Goal: Information Seeking & Learning: Learn about a topic

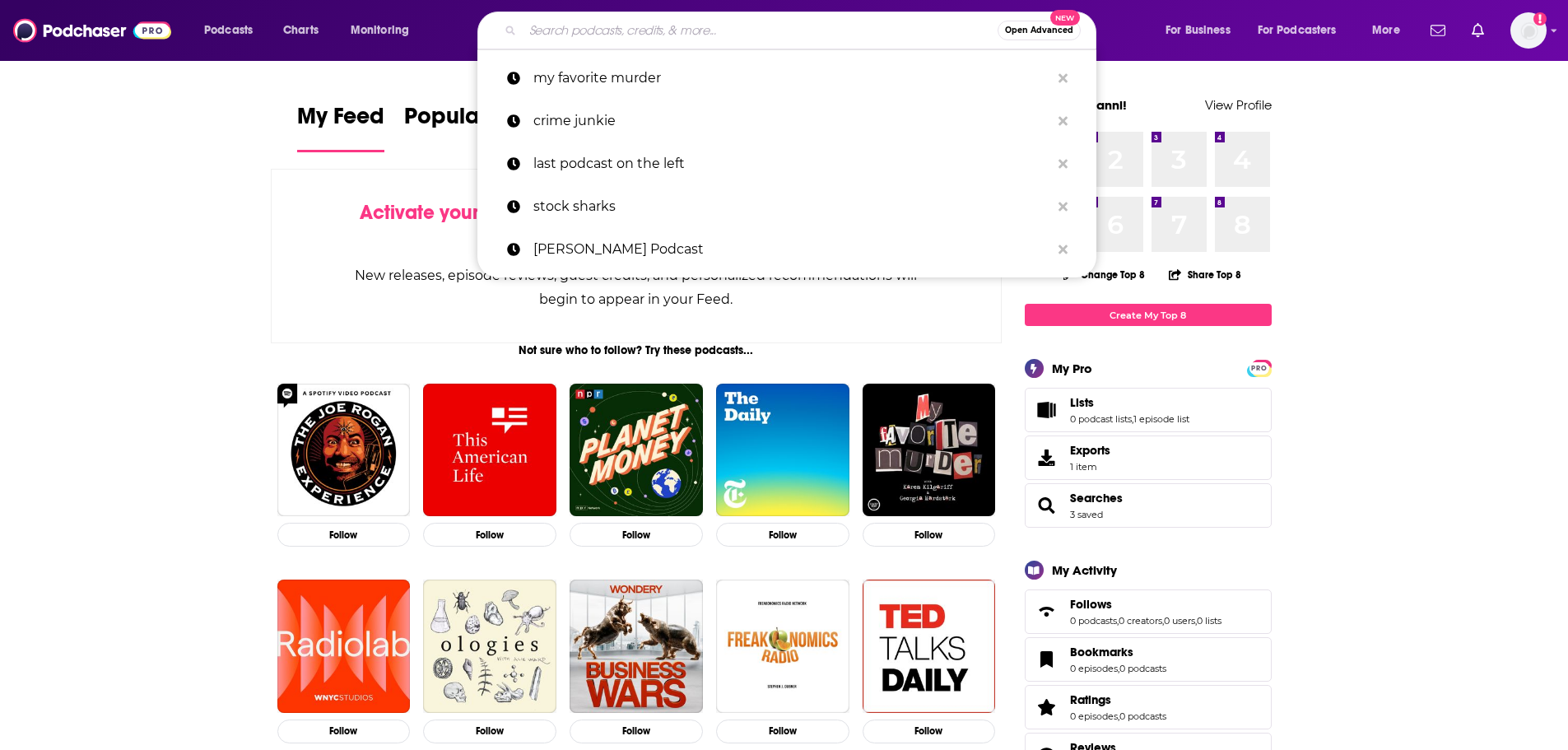
click at [684, 32] on input "Search podcasts, credits, & more..." at bounding box center [761, 30] width 475 height 26
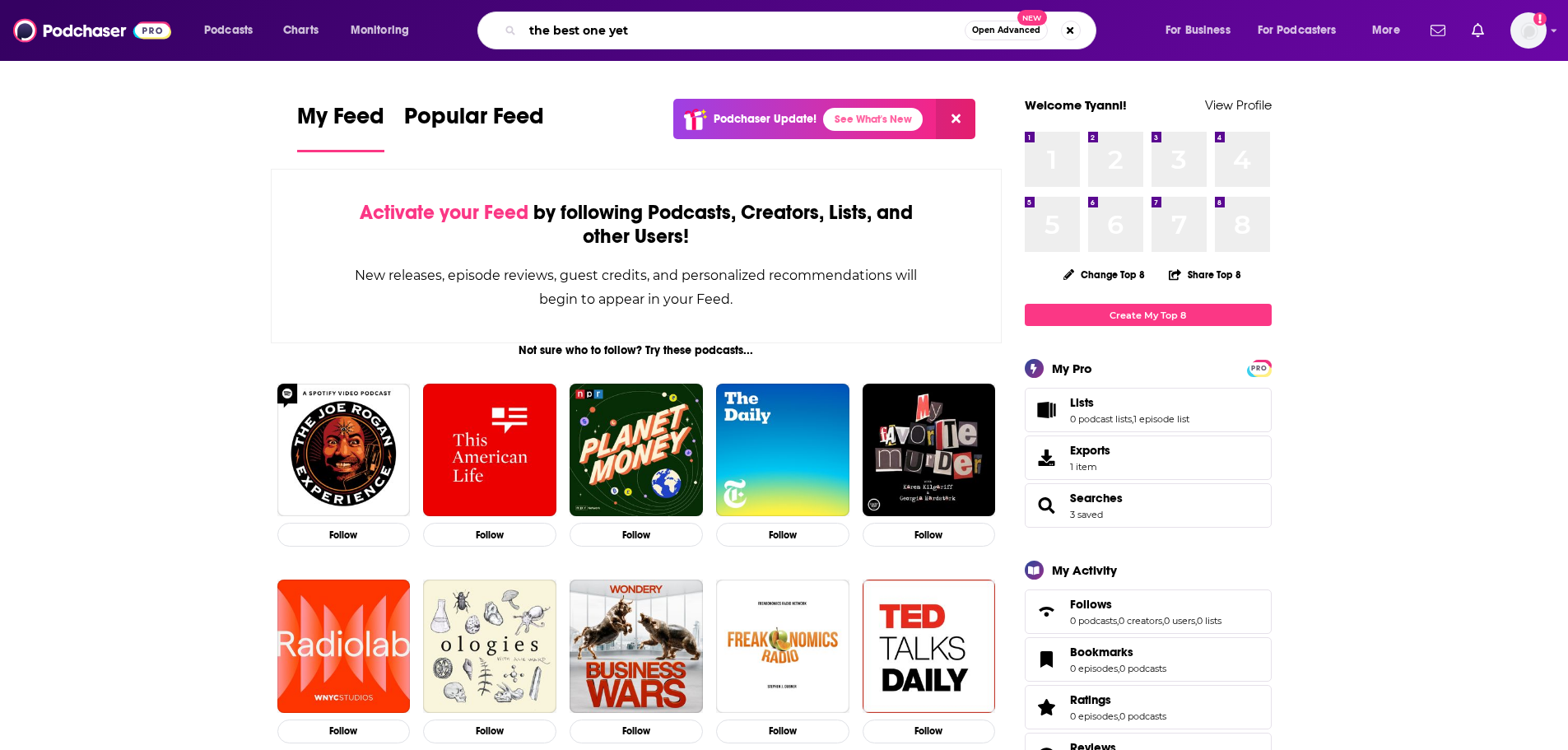
type input "the best one yet"
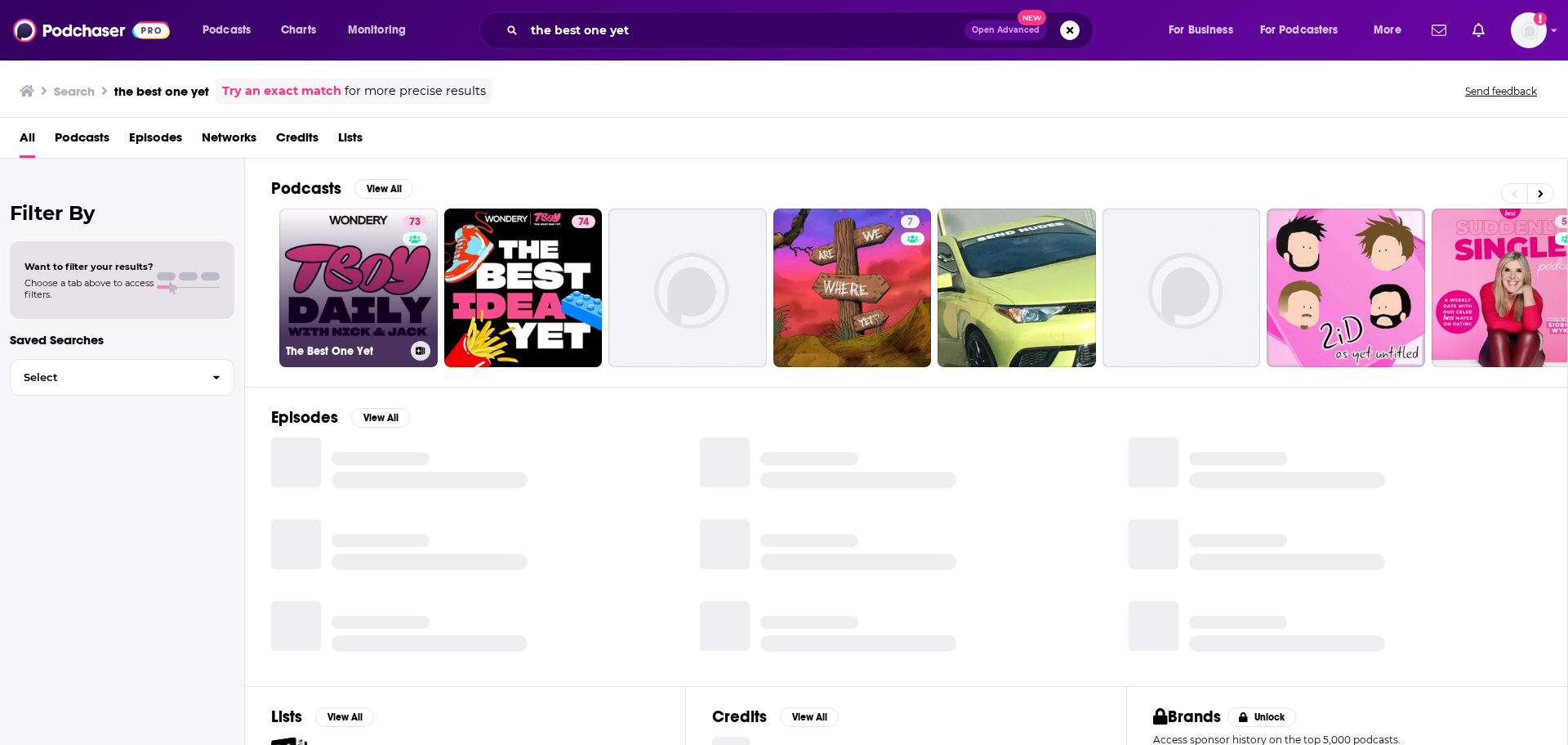
click at [376, 303] on link "73 The Best One Yet" at bounding box center [358, 288] width 159 height 159
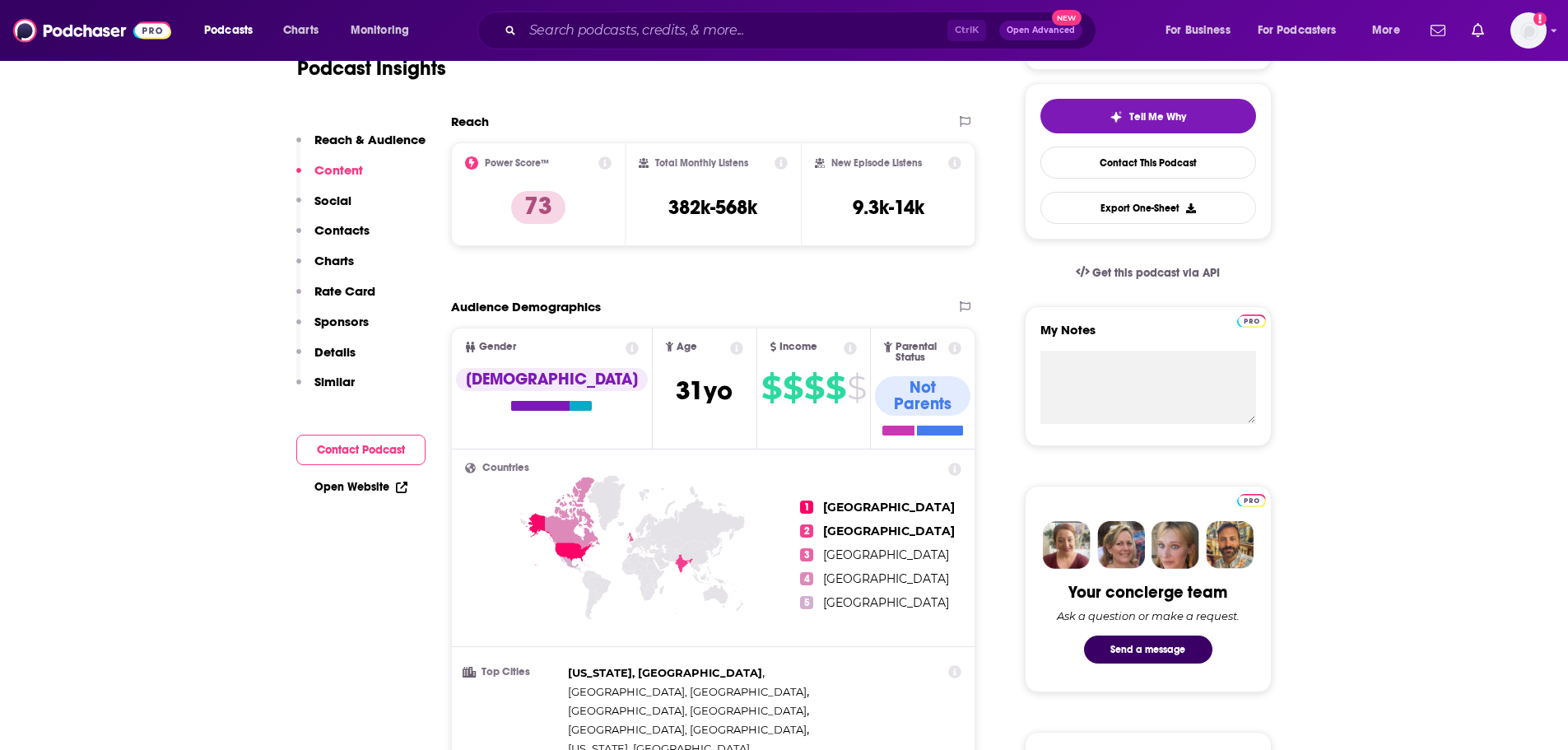
scroll to position [167, 0]
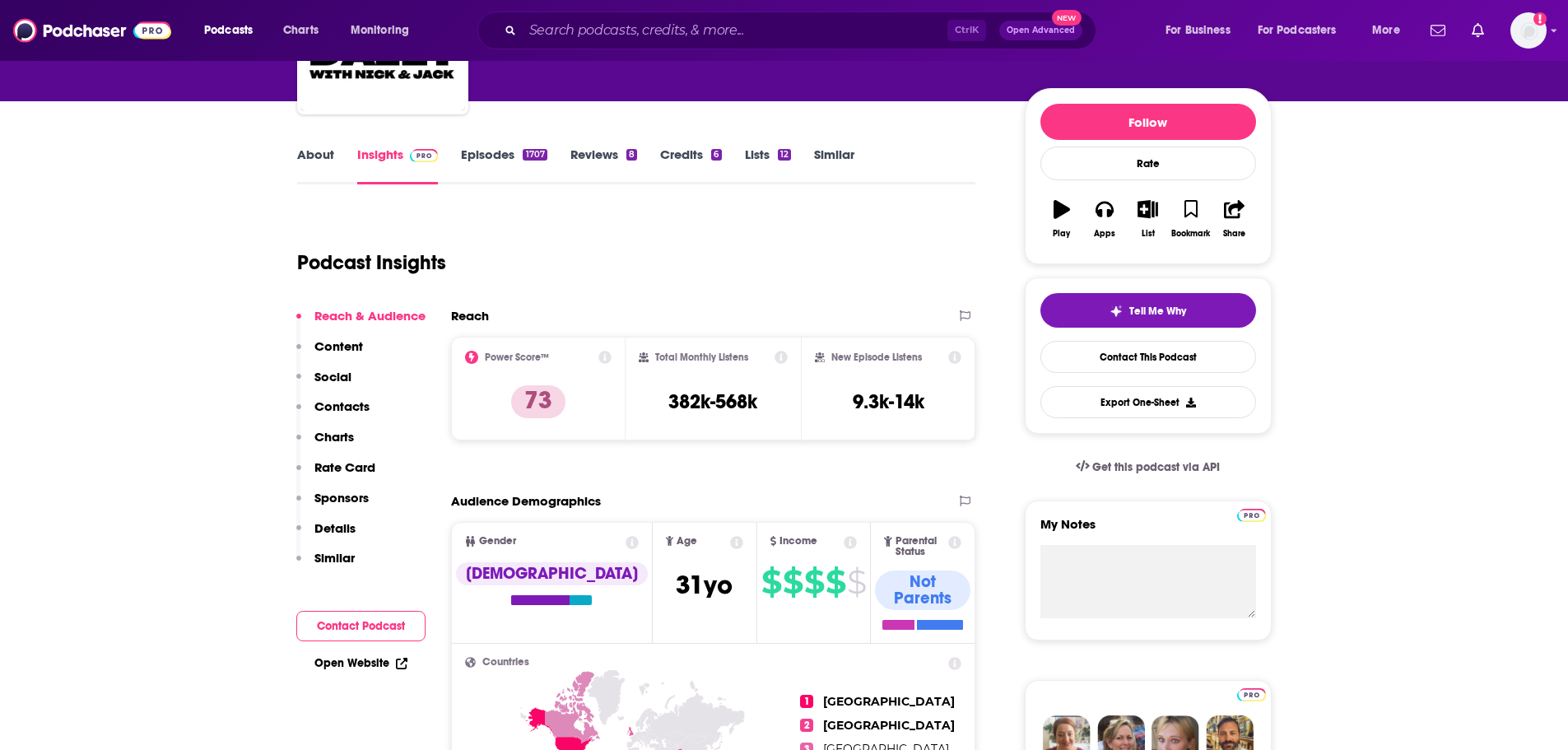
click at [779, 357] on icon at bounding box center [780, 356] width 13 height 13
